Goal: Task Accomplishment & Management: Manage account settings

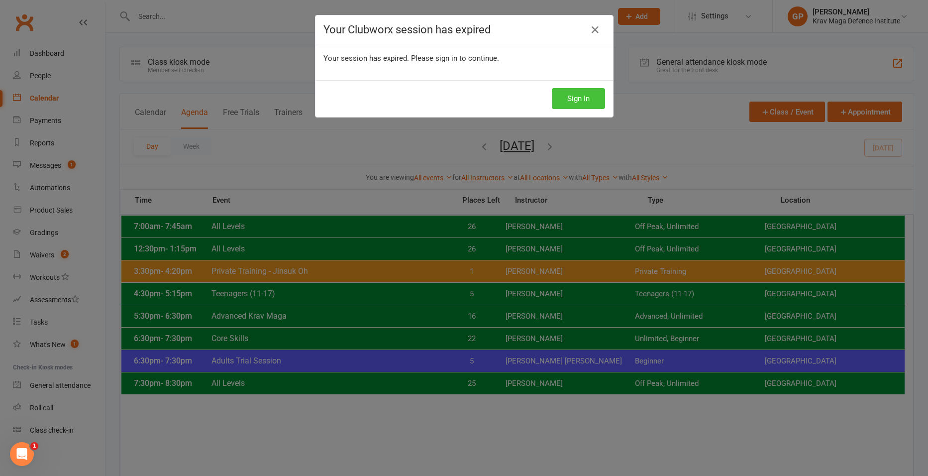
click at [565, 95] on button "Sign In" at bounding box center [578, 98] width 53 height 21
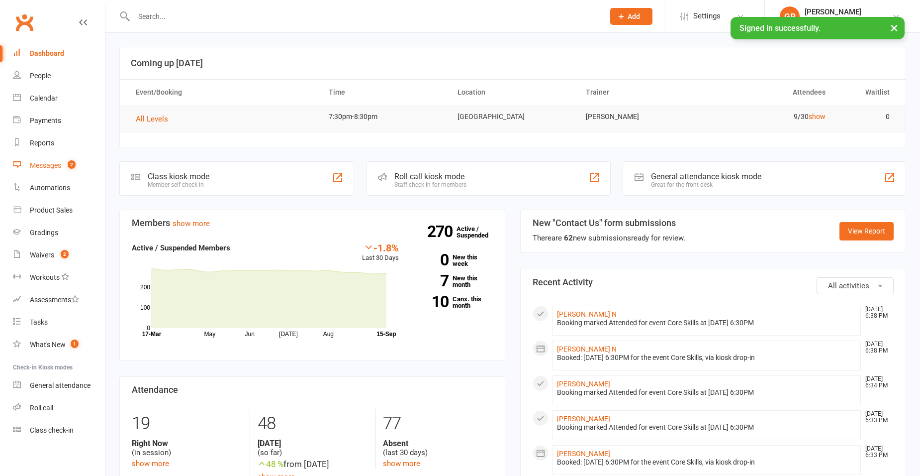
drag, startPoint x: 0, startPoint y: 0, endPoint x: 61, endPoint y: 160, distance: 170.8
click at [61, 160] on link "Messages 2" at bounding box center [59, 165] width 92 height 22
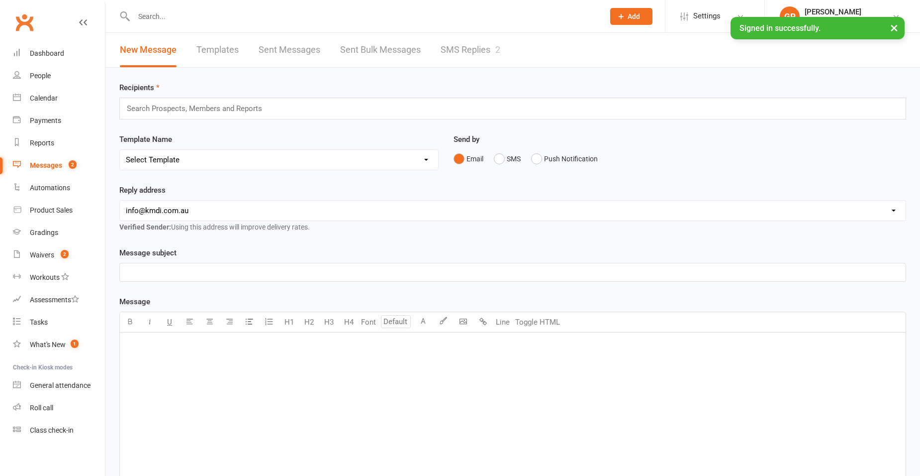
click at [460, 52] on link "SMS Replies 2" at bounding box center [471, 50] width 60 height 34
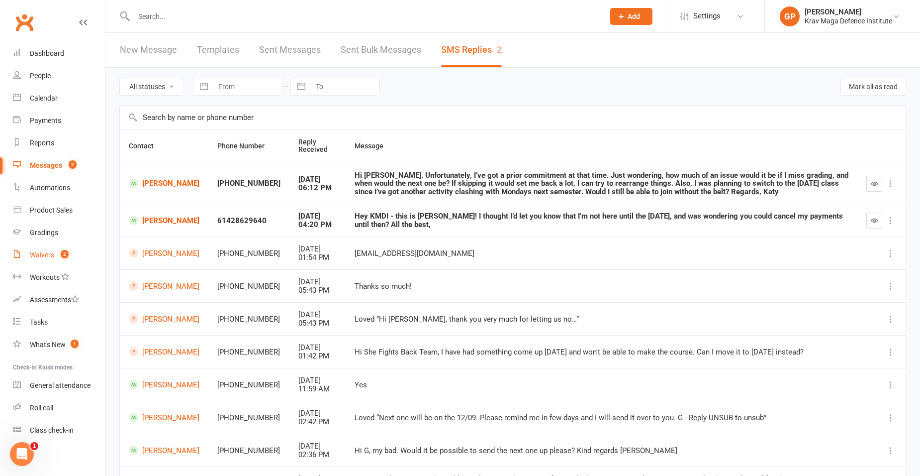
click at [55, 250] on link "Waivers 2" at bounding box center [59, 255] width 92 height 22
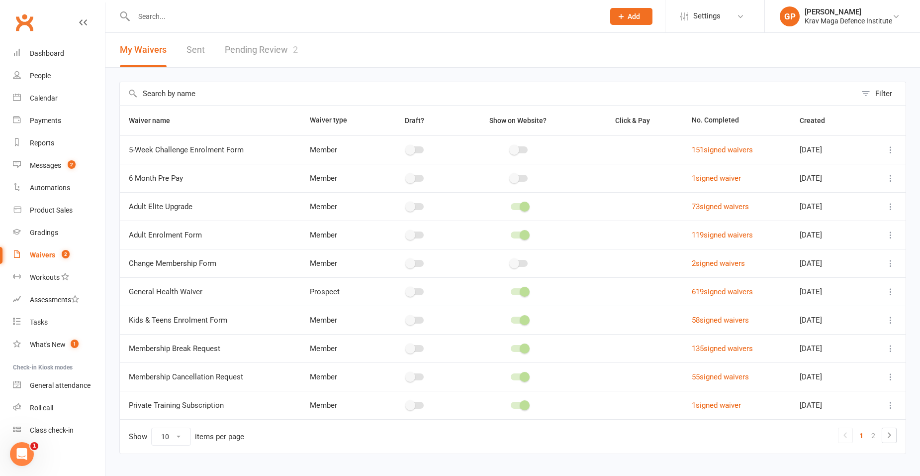
click at [245, 51] on link "Pending Review 2" at bounding box center [261, 50] width 73 height 34
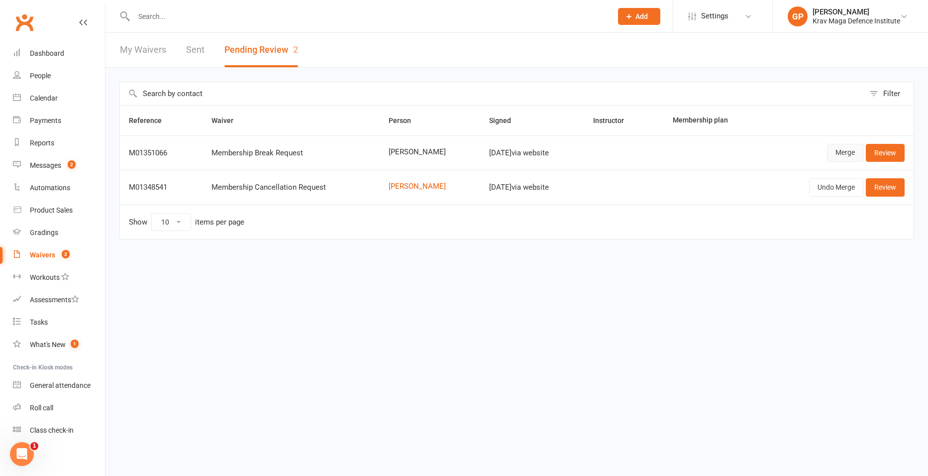
click at [845, 156] on link "Merge" at bounding box center [845, 153] width 36 height 18
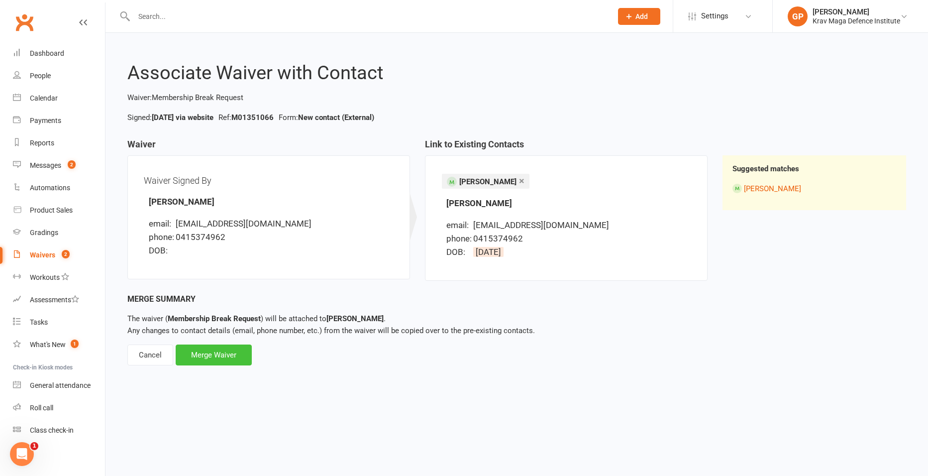
click at [213, 353] on div "Merge Waiver" at bounding box center [214, 354] width 76 height 21
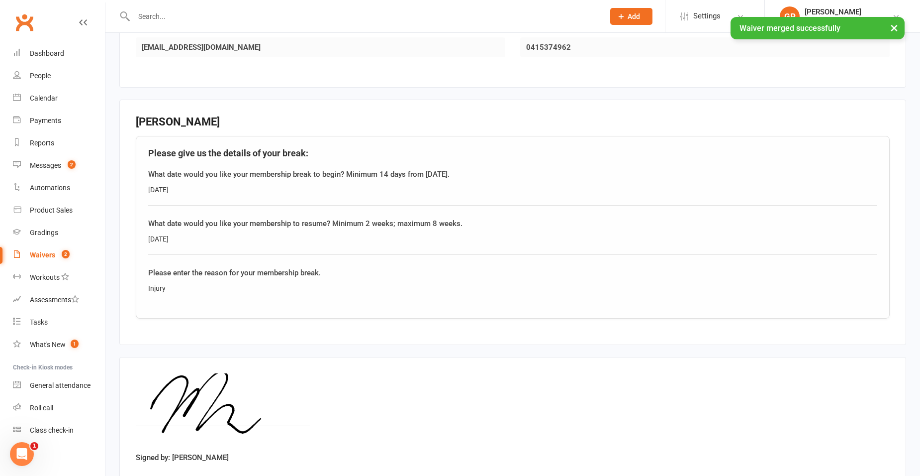
scroll to position [298, 0]
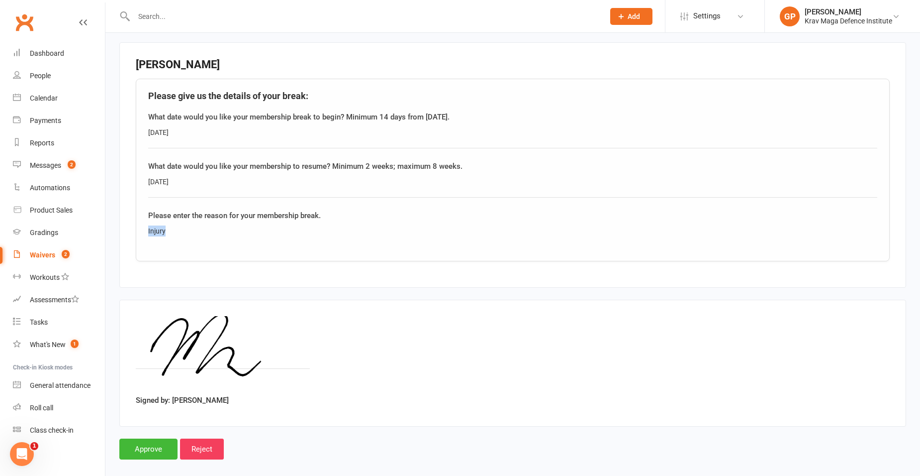
drag, startPoint x: 178, startPoint y: 231, endPoint x: 107, endPoint y: 231, distance: 70.1
click at [107, 231] on div "Smart Forms & Waivers Back Krav Maga Defence Institute ACN 11134517767 p: 0432 …" at bounding box center [512, 103] width 815 height 739
drag, startPoint x: 107, startPoint y: 231, endPoint x: 226, endPoint y: 239, distance: 119.2
click at [226, 239] on div "Please give us the details of your break: What date would you like your members…" at bounding box center [513, 170] width 754 height 183
click at [42, 96] on div "Calendar" at bounding box center [44, 98] width 28 height 8
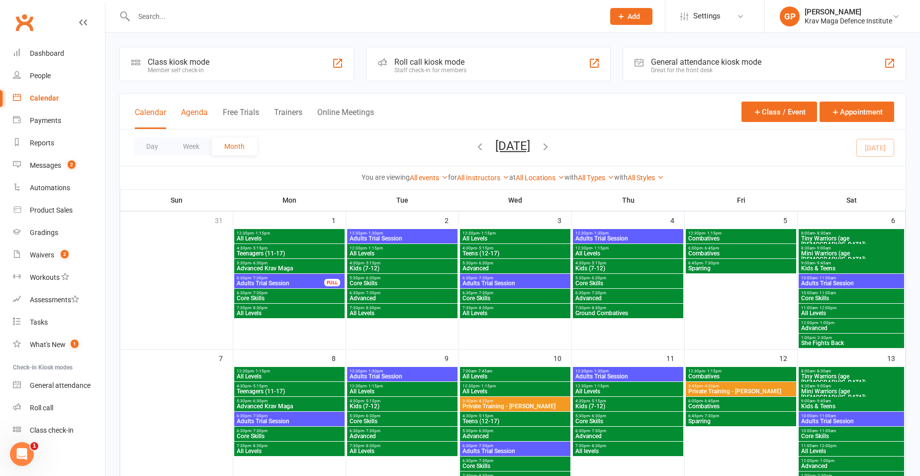
click at [201, 122] on button "Agenda" at bounding box center [194, 117] width 27 height 21
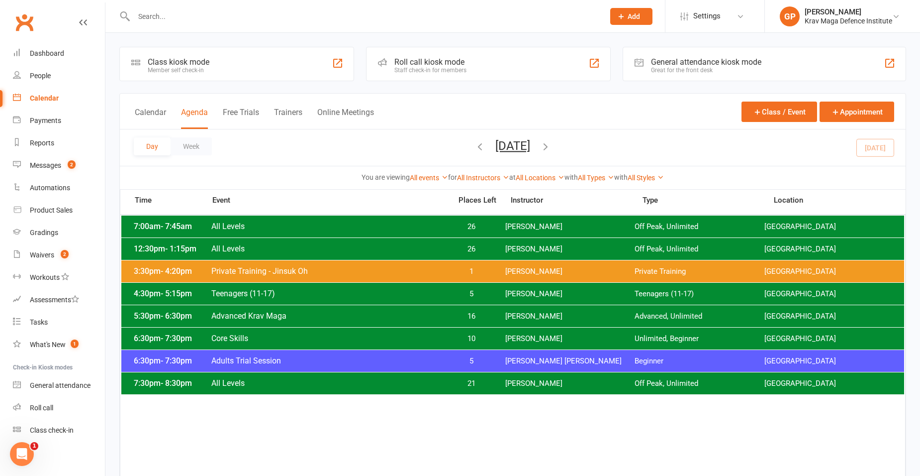
click at [514, 293] on span "[PERSON_NAME]" at bounding box center [570, 293] width 130 height 9
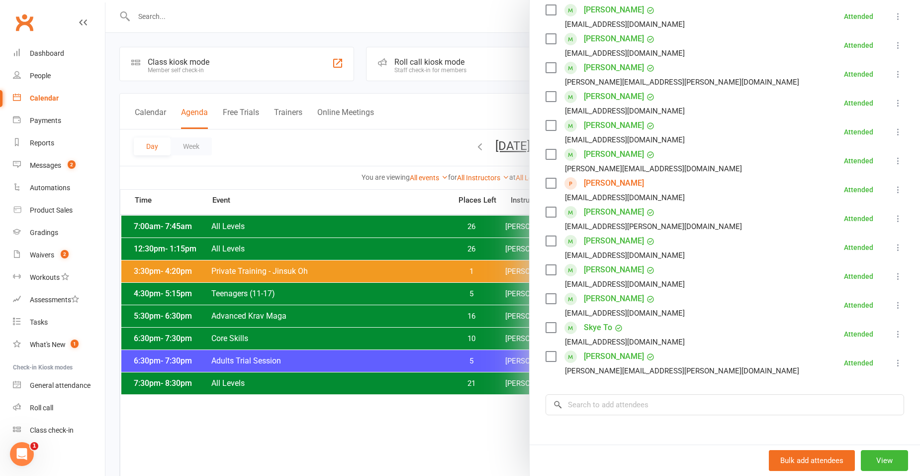
scroll to position [249, 0]
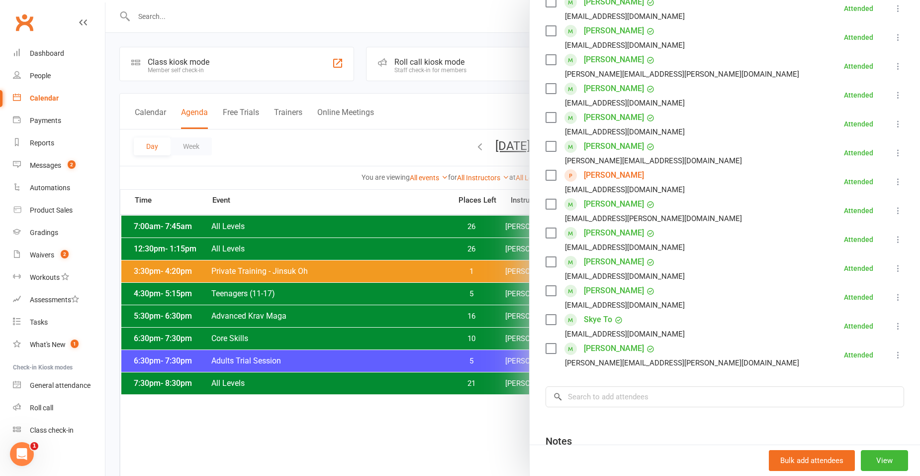
click at [893, 181] on icon at bounding box center [898, 182] width 10 height 10
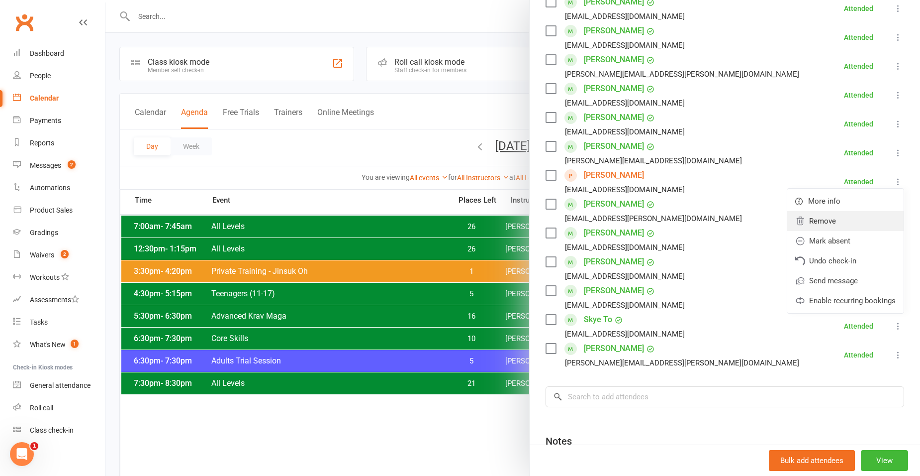
click at [808, 219] on link "Remove" at bounding box center [846, 221] width 116 height 20
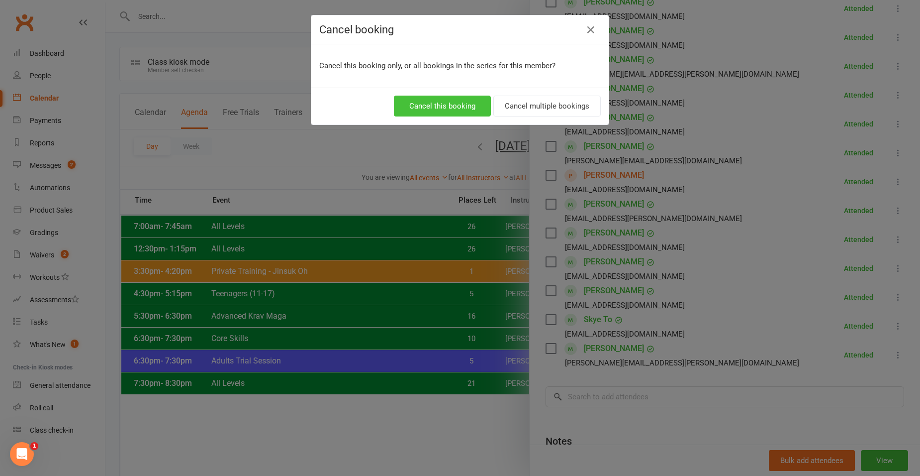
click at [423, 105] on button "Cancel this booking" at bounding box center [442, 106] width 97 height 21
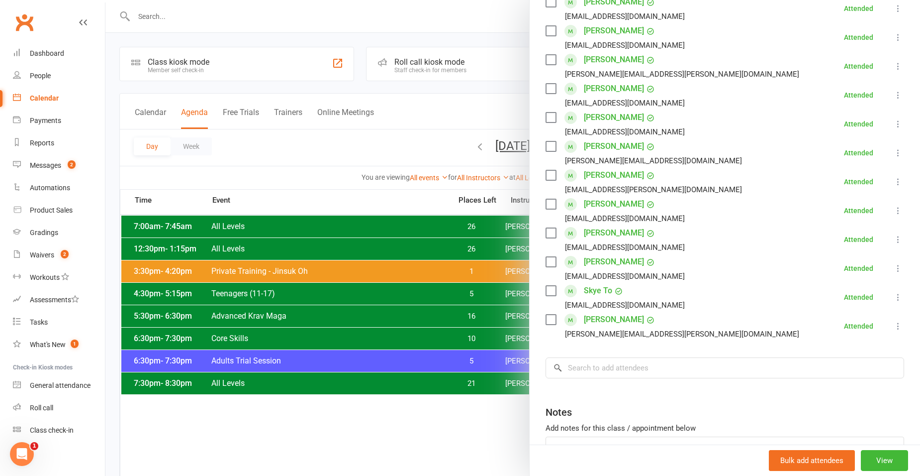
click at [246, 13] on div at bounding box center [512, 238] width 815 height 476
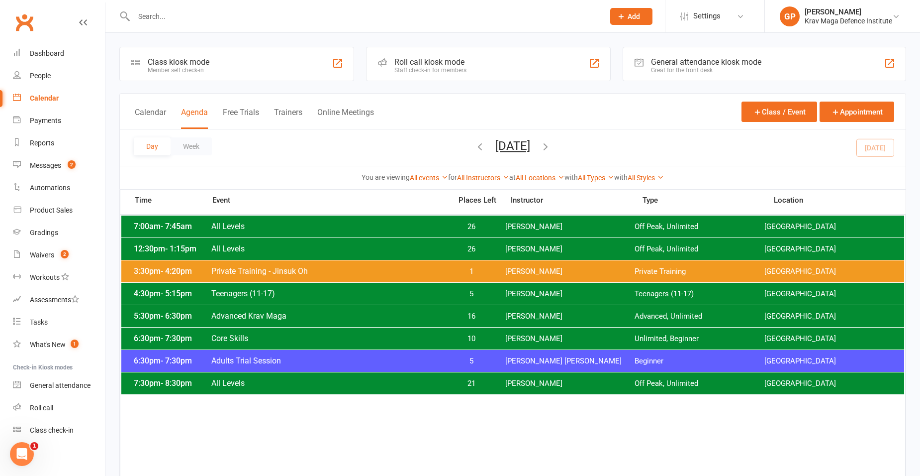
click at [212, 20] on input "text" at bounding box center [364, 16] width 467 height 14
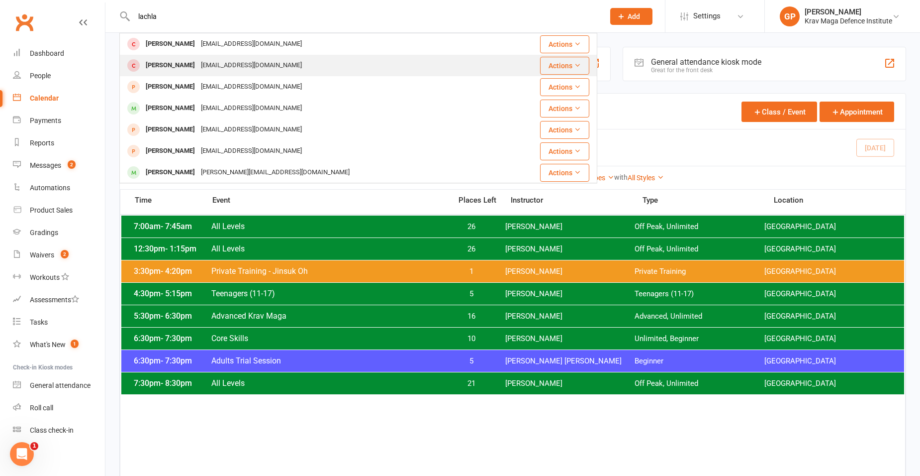
type input "lachla"
click at [292, 68] on div "[PERSON_NAME] [EMAIL_ADDRESS][DOMAIN_NAME]" at bounding box center [312, 65] width 384 height 20
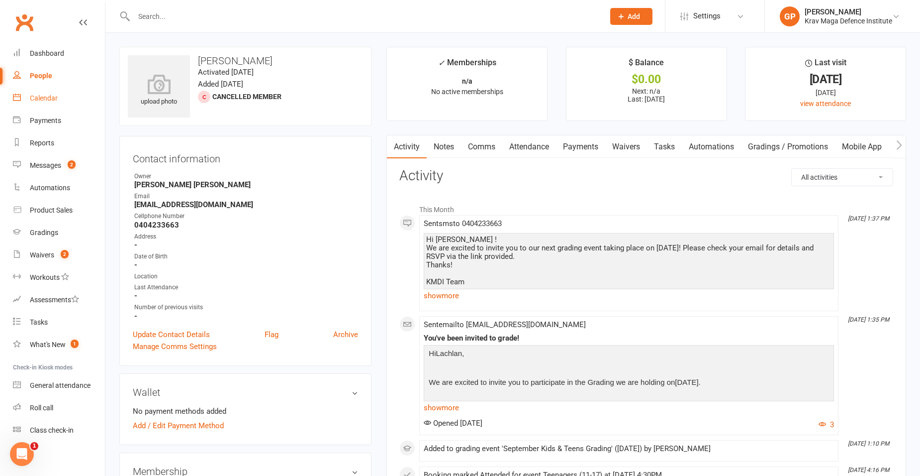
click at [57, 94] on link "Calendar" at bounding box center [59, 98] width 92 height 22
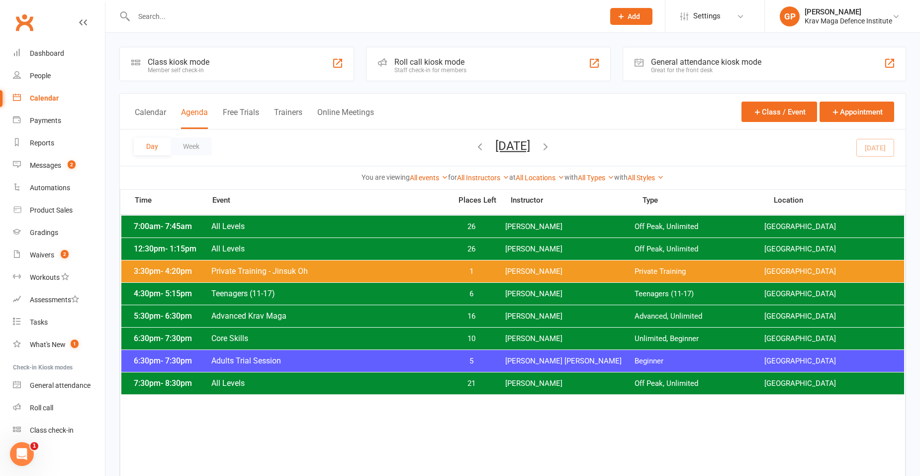
click at [276, 339] on span "Core Skills" at bounding box center [328, 337] width 235 height 9
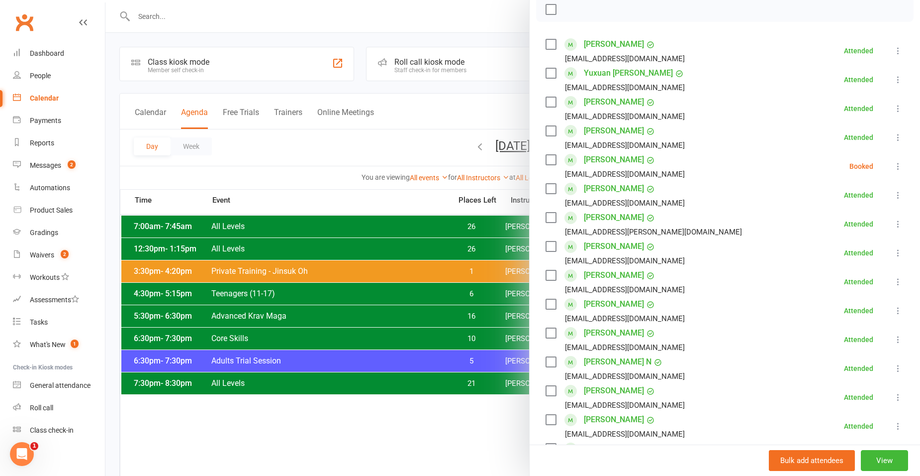
scroll to position [149, 0]
click at [893, 169] on icon at bounding box center [898, 166] width 10 height 10
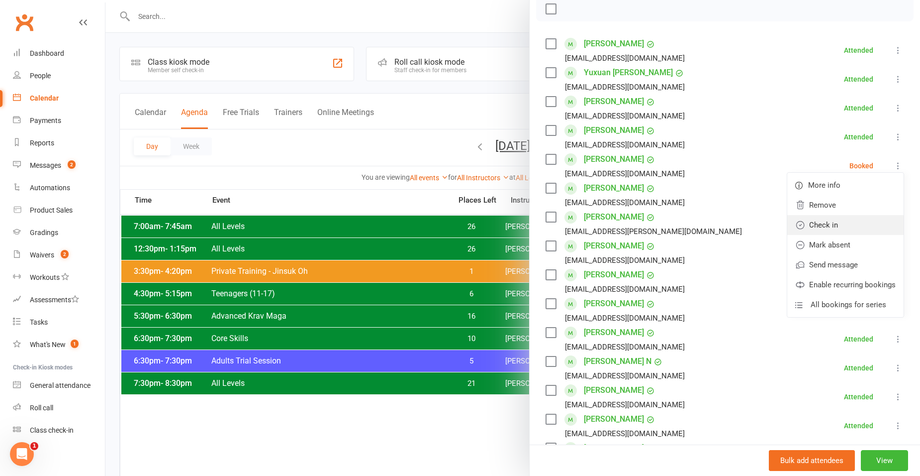
click at [845, 219] on link "Check in" at bounding box center [846, 225] width 116 height 20
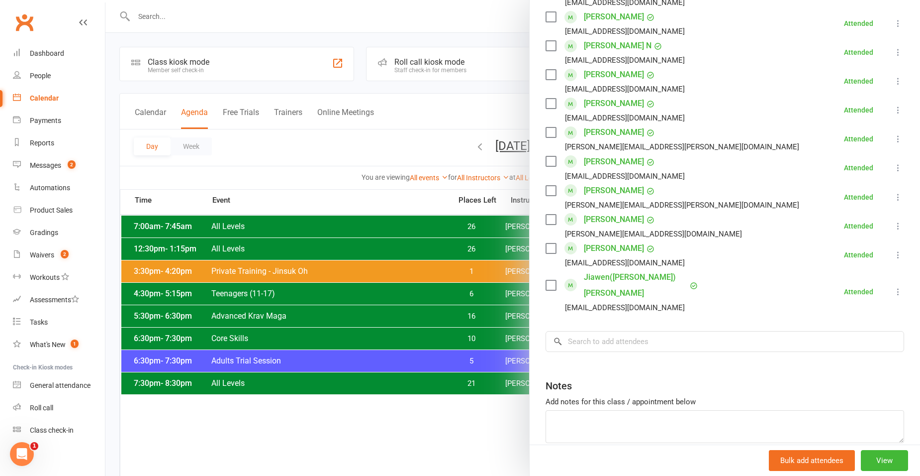
scroll to position [447, 0]
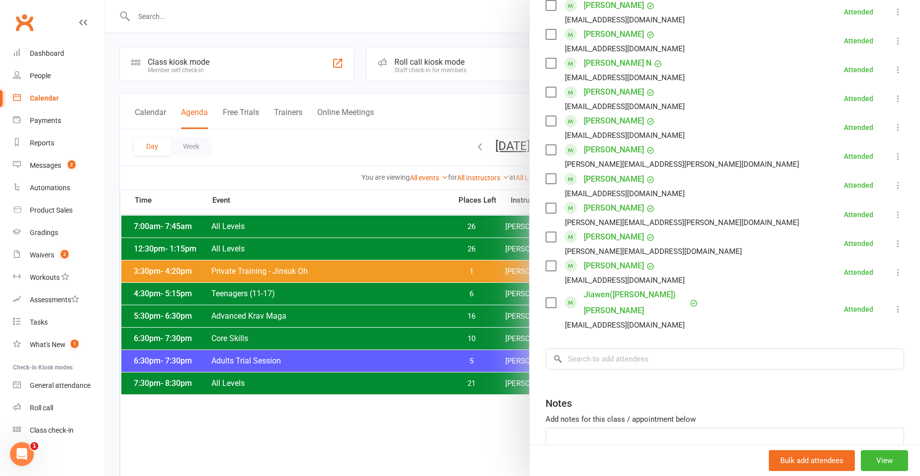
click at [591, 146] on link "[PERSON_NAME]" at bounding box center [614, 150] width 60 height 16
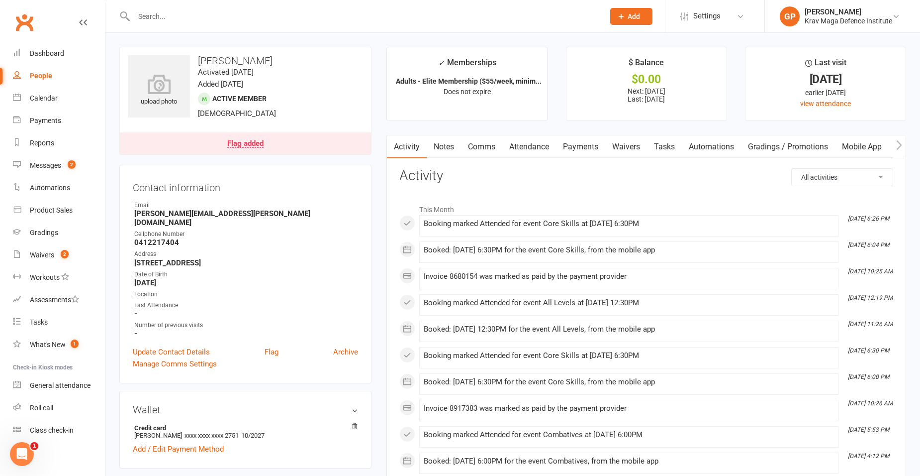
click at [547, 143] on link "Attendance" at bounding box center [529, 146] width 54 height 23
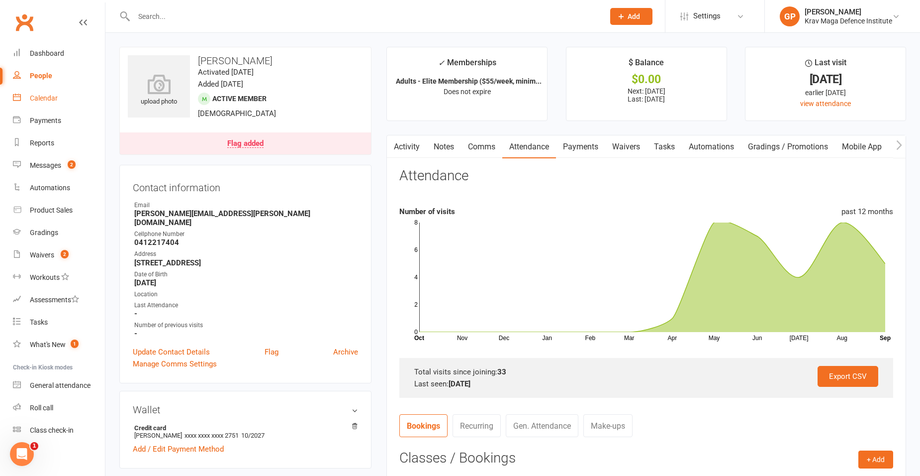
click at [45, 99] on div "Calendar" at bounding box center [44, 98] width 28 height 8
